Goal: Transaction & Acquisition: Download file/media

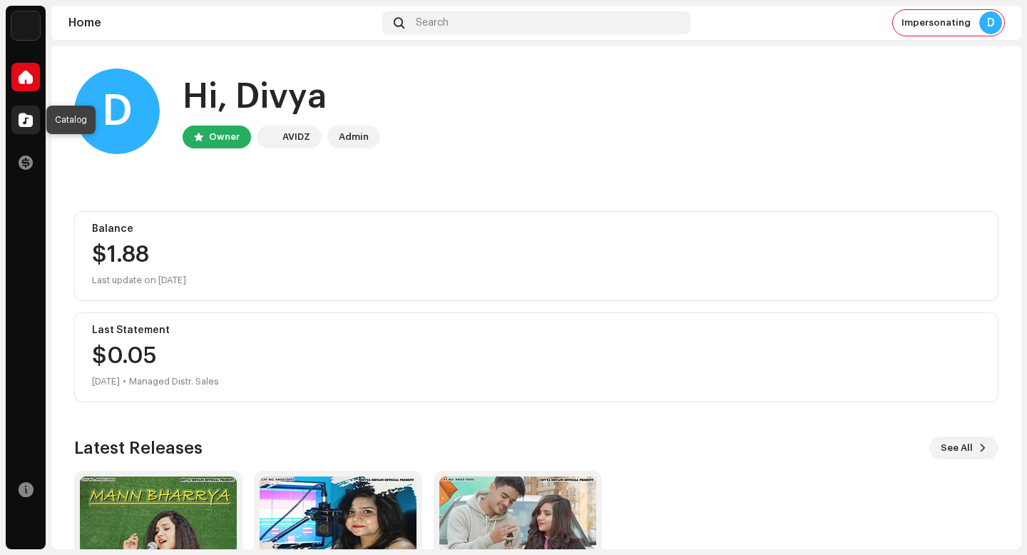
click at [31, 119] on span at bounding box center [26, 119] width 14 height 11
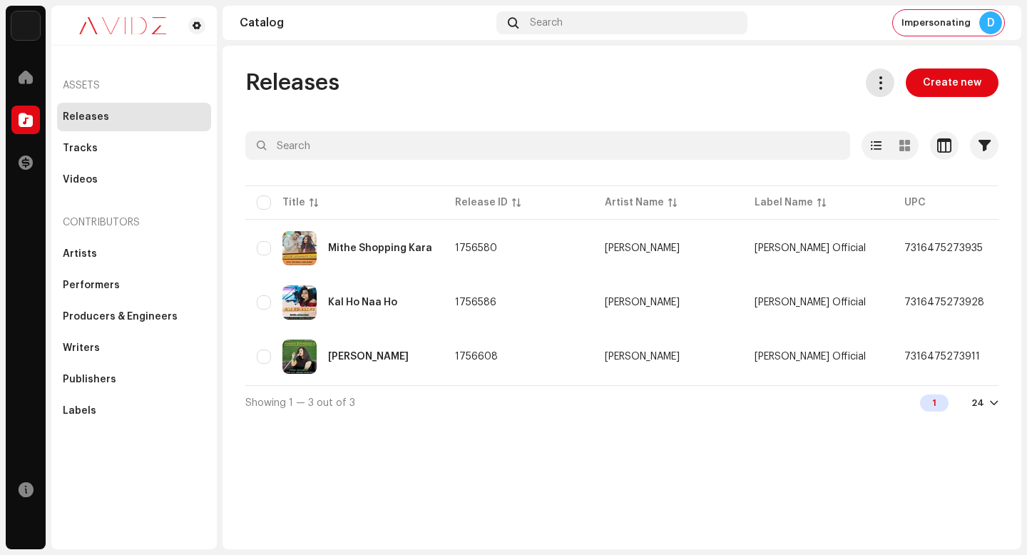
click at [883, 81] on span at bounding box center [880, 82] width 14 height 11
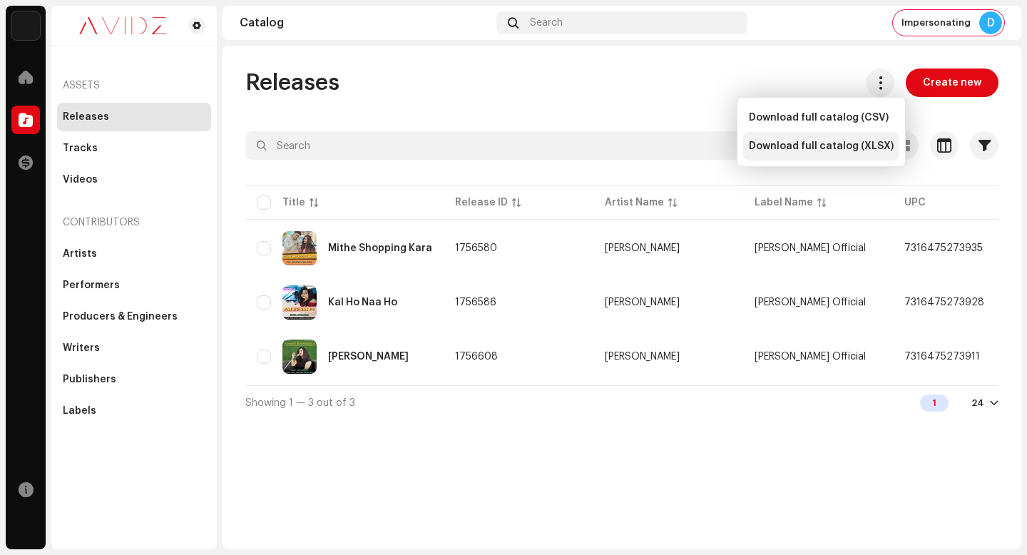
click at [837, 148] on span "Download full catalog (XLSX)" at bounding box center [820, 145] width 145 height 11
click at [644, 441] on div "Releases Create new Selected 0 Options Filters Distribution status Never Distri…" at bounding box center [621, 297] width 798 height 503
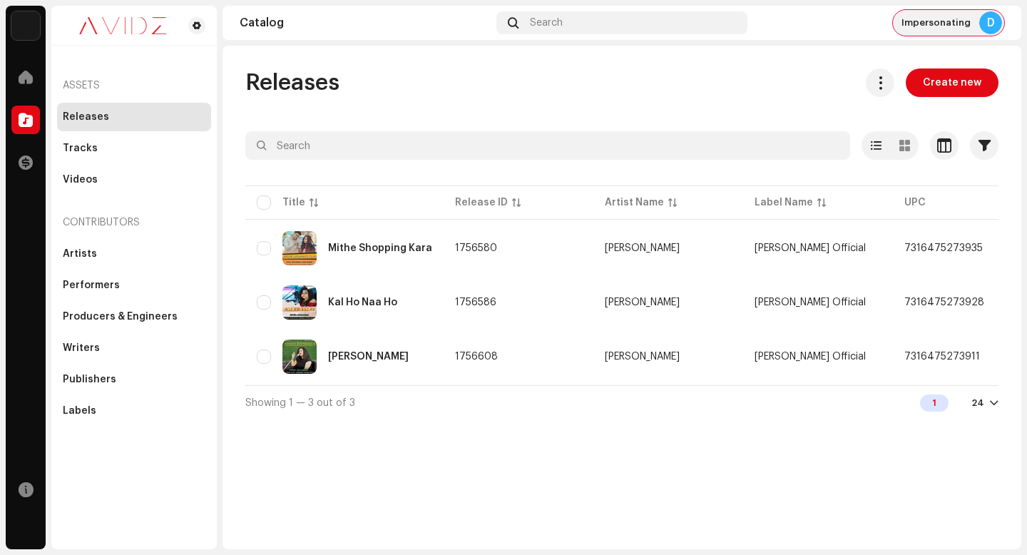
click at [942, 24] on span "Impersonating" at bounding box center [935, 22] width 69 height 11
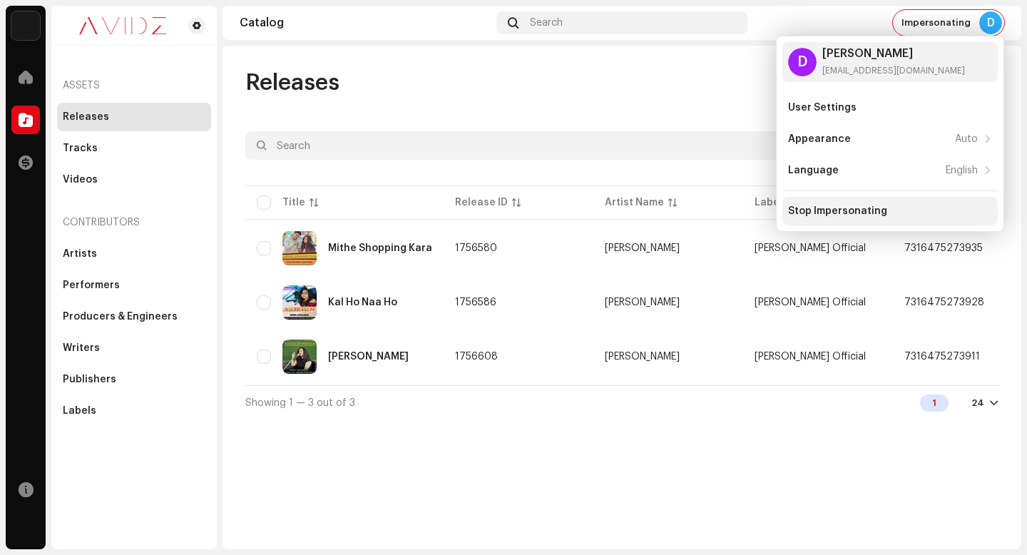
click at [873, 205] on div "Stop Impersonating" at bounding box center [889, 211] width 215 height 29
